Goal: Book appointment/travel/reservation

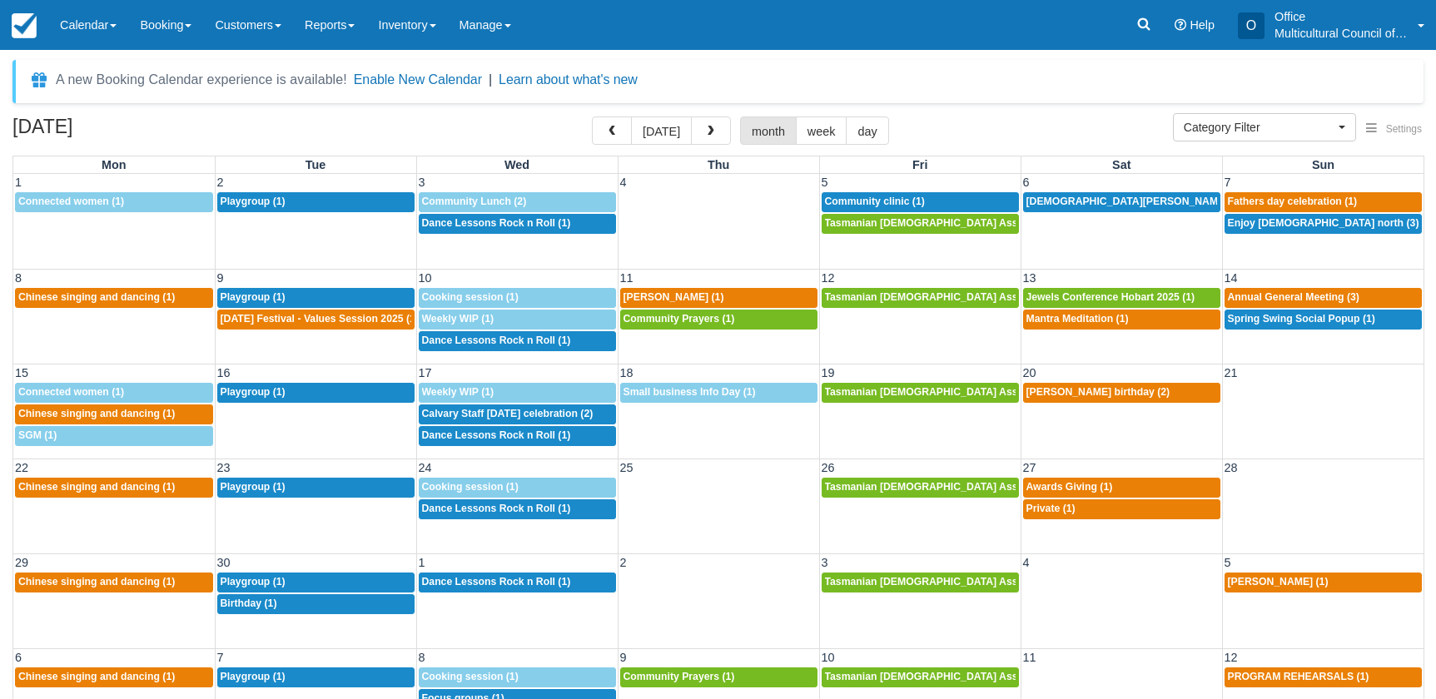
select select
click at [653, 136] on button "[DATE]" at bounding box center [661, 131] width 61 height 28
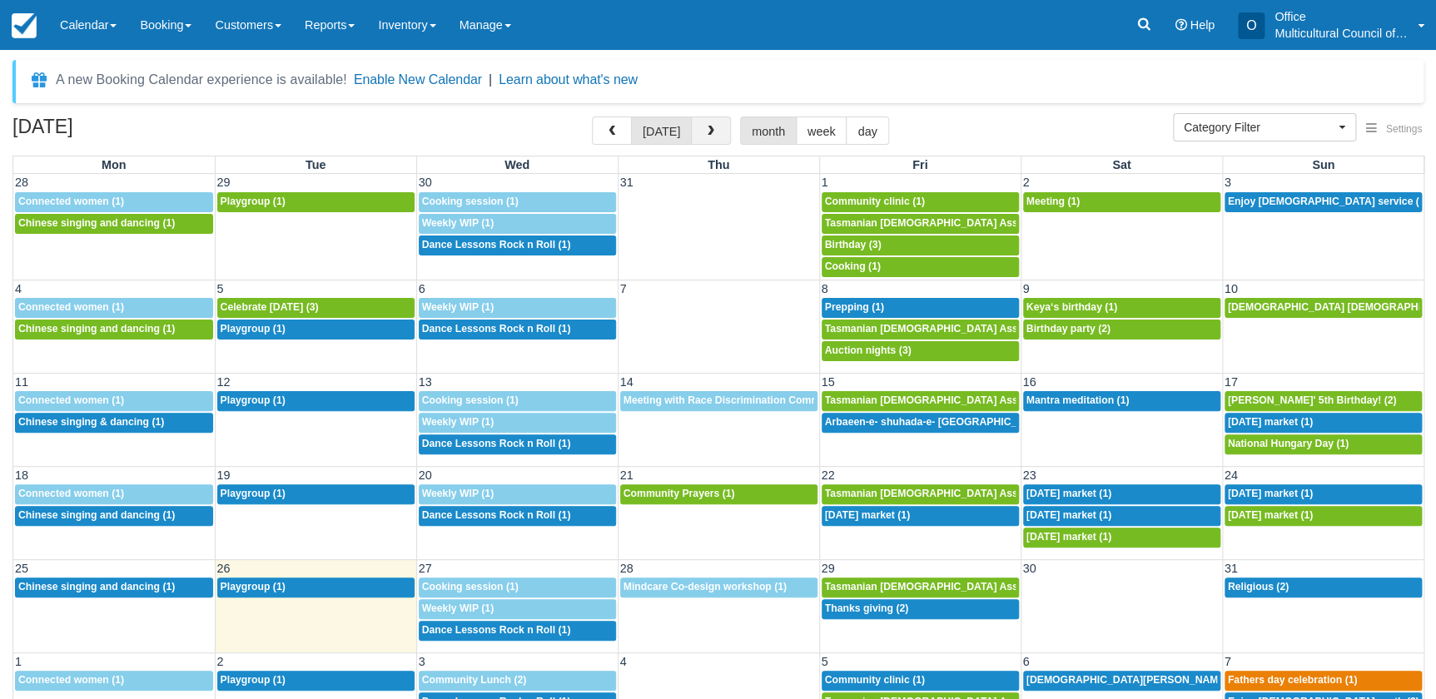
click at [712, 131] on span "button" at bounding box center [711, 132] width 12 height 12
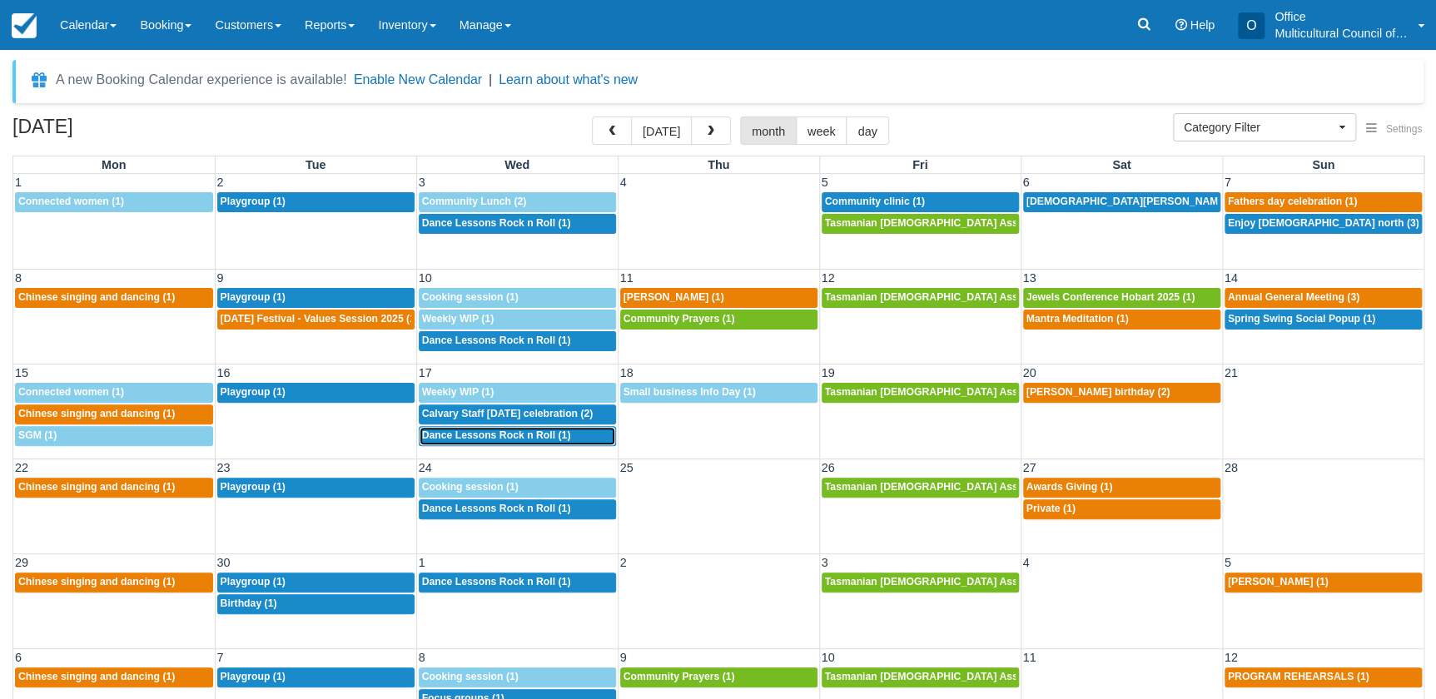
click at [479, 435] on span "Dance Lessons Rock n Roll (1)" at bounding box center [496, 436] width 149 height 12
select select
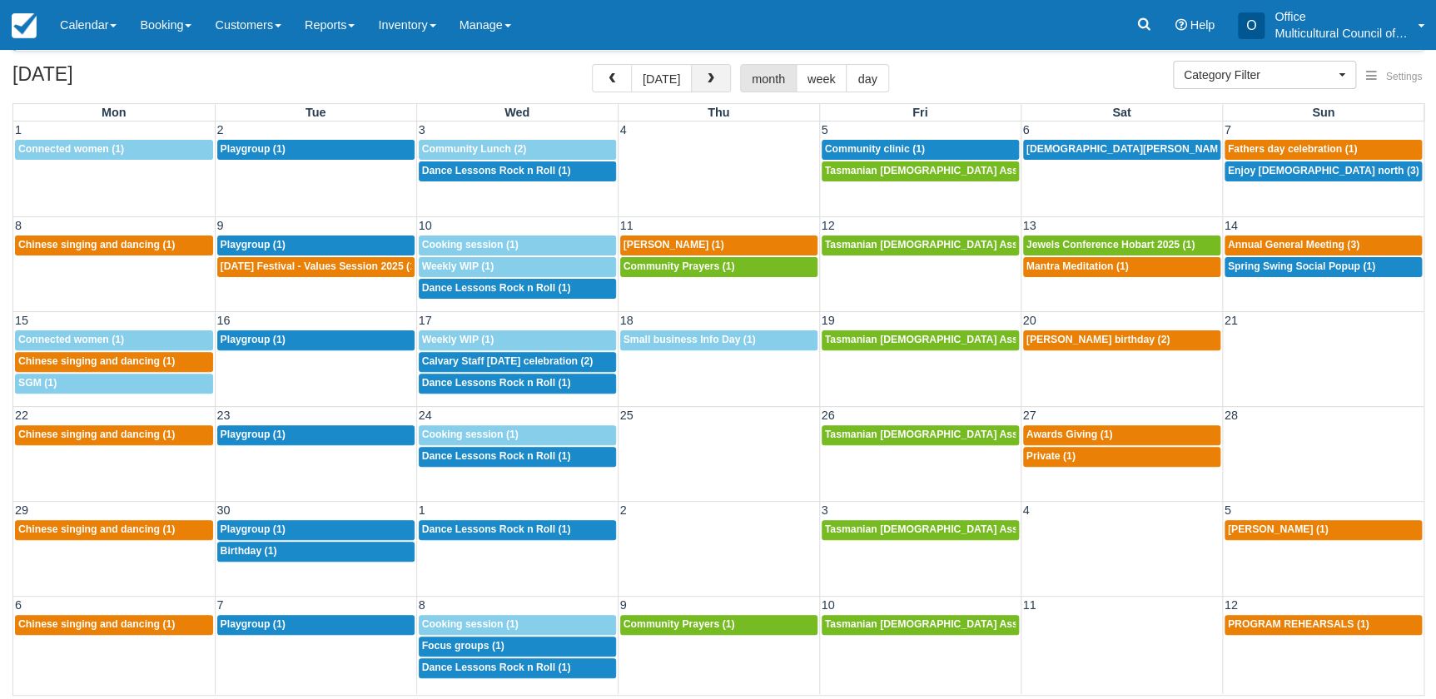
click at [716, 69] on button "button" at bounding box center [711, 78] width 40 height 28
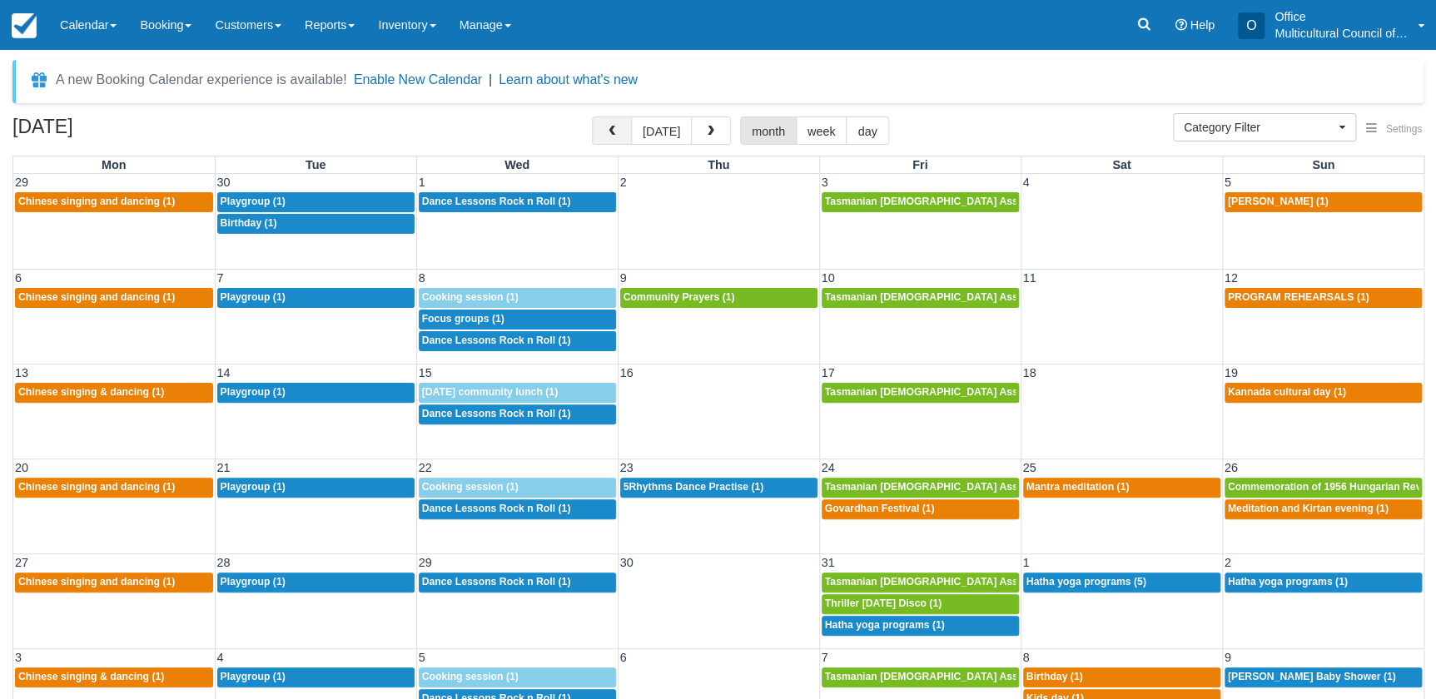
click at [614, 127] on span "button" at bounding box center [612, 132] width 12 height 12
